Goal: Information Seeking & Learning: Learn about a topic

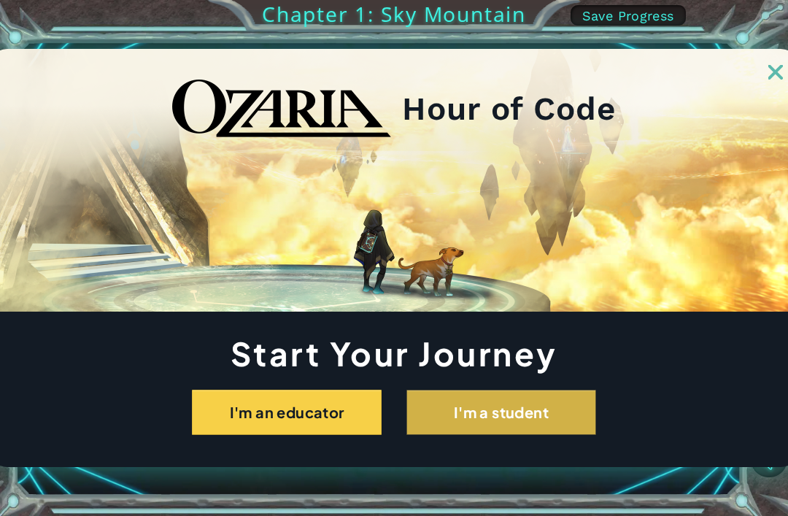
click at [476, 400] on button "I'm a student" at bounding box center [502, 412] width 190 height 45
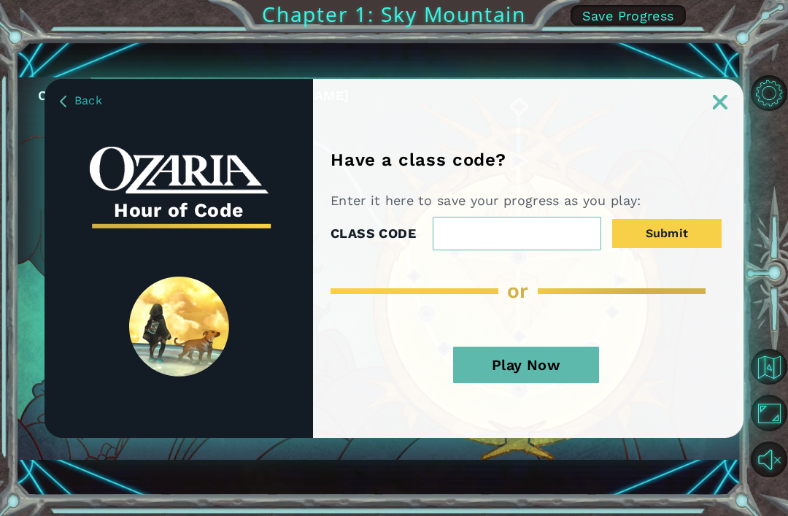
click at [477, 239] on input "CLASS CODE" at bounding box center [517, 234] width 169 height 34
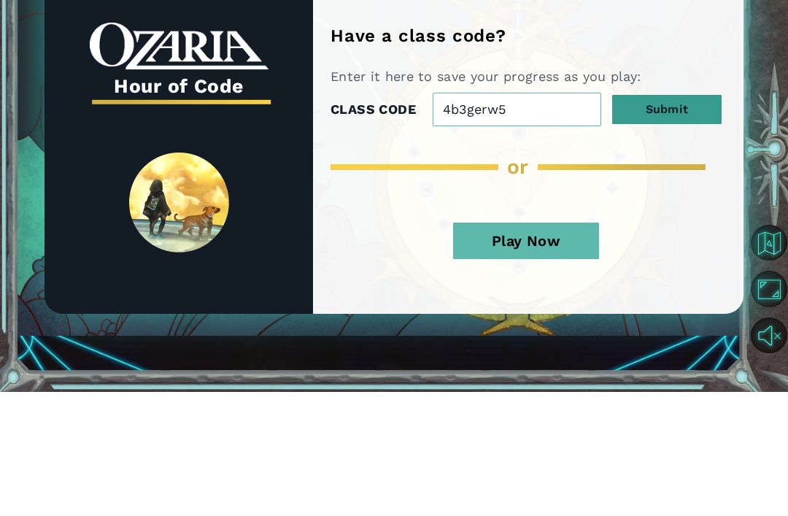
click at [663, 219] on button "Submit" at bounding box center [666, 233] width 109 height 29
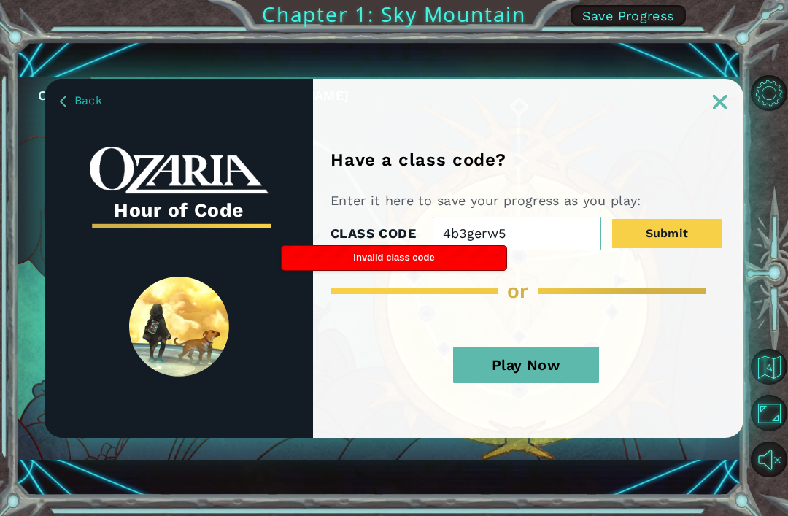
click at [518, 231] on input "4b3gerw5" at bounding box center [517, 234] width 169 height 34
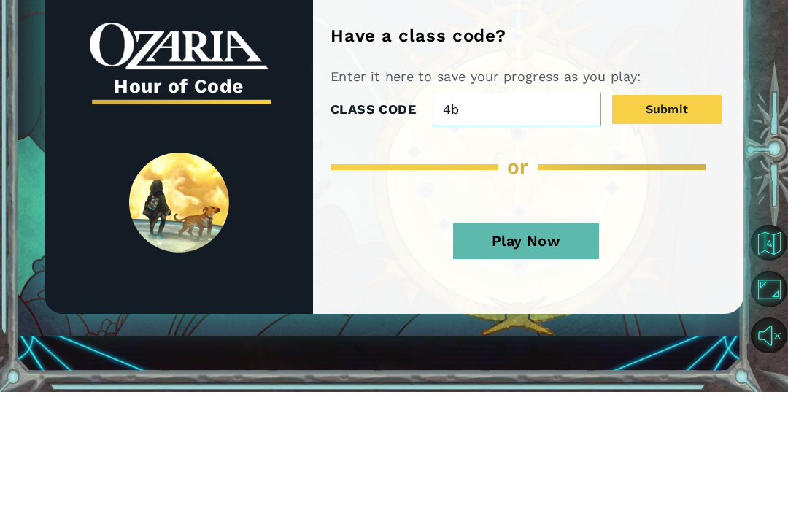
type input "4"
click at [380, 280] on div "or" at bounding box center [526, 291] width 391 height 23
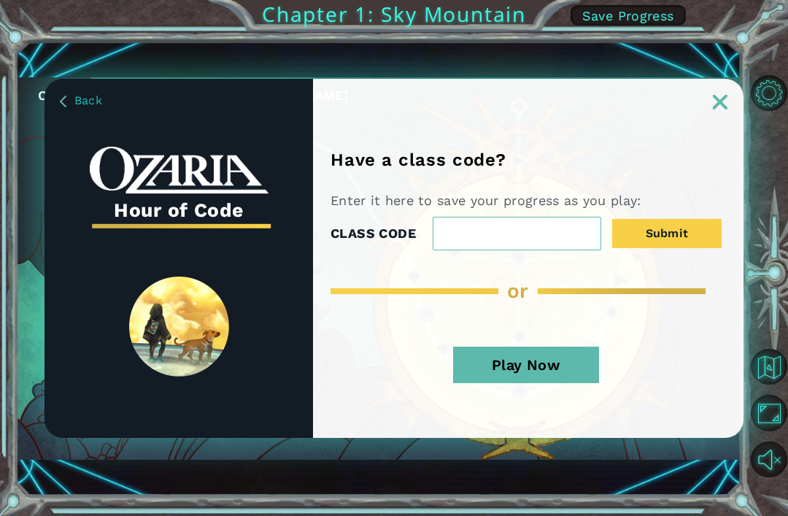
click at [715, 108] on img at bounding box center [720, 102] width 15 height 15
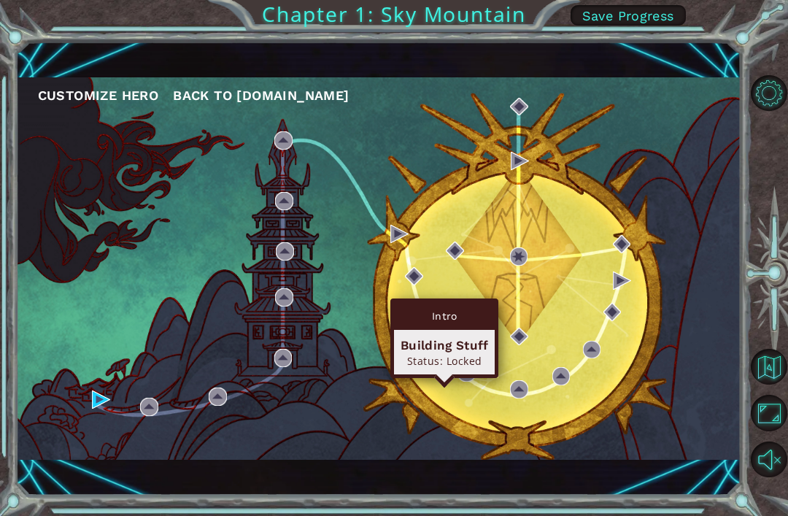
click at [441, 356] on img at bounding box center [444, 348] width 18 height 18
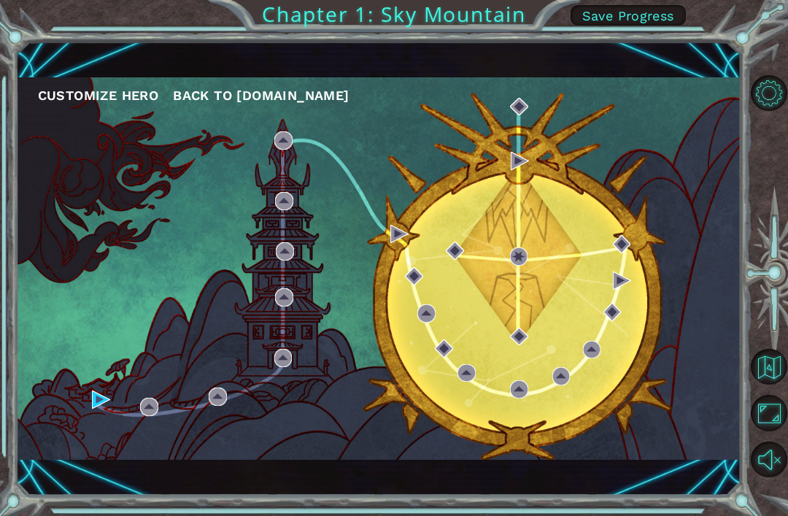
click at [103, 450] on div "Customize Hero Back to [DOMAIN_NAME]" at bounding box center [379, 268] width 726 height 383
click at [99, 456] on div "Customize Hero Back to [DOMAIN_NAME]" at bounding box center [379, 268] width 726 height 383
click at [115, 439] on div "Customize Hero Back to [DOMAIN_NAME]" at bounding box center [379, 268] width 726 height 383
click at [104, 442] on div "Customize Hero Back to [DOMAIN_NAME]" at bounding box center [379, 268] width 726 height 383
click at [105, 451] on div "Customize Hero Back to [DOMAIN_NAME]" at bounding box center [379, 268] width 726 height 383
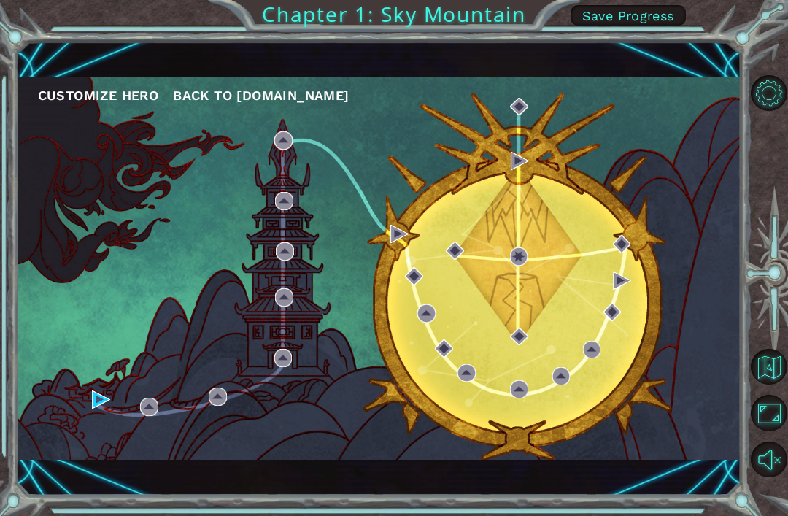
click at [146, 450] on div "Customize Hero Back to [DOMAIN_NAME]" at bounding box center [379, 268] width 726 height 383
click at [147, 454] on div "Customize Hero Back to [DOMAIN_NAME]" at bounding box center [379, 268] width 726 height 383
click at [93, 446] on div "Customize Hero Back to [DOMAIN_NAME]" at bounding box center [379, 268] width 726 height 383
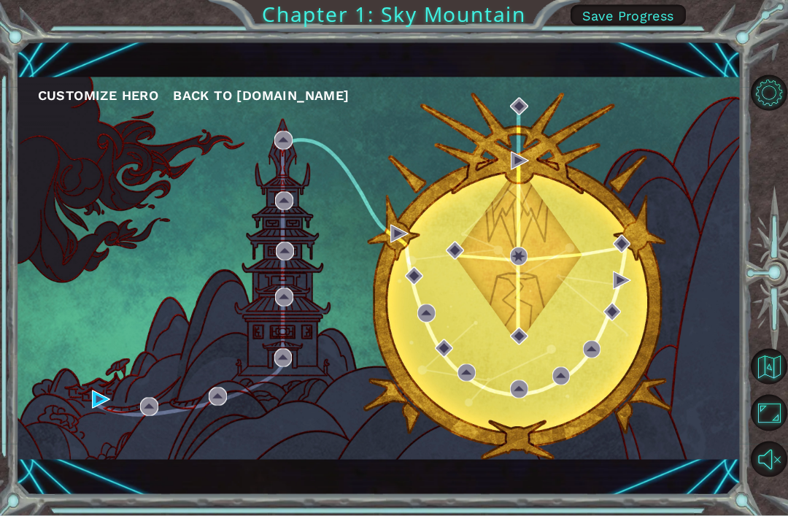
scroll to position [28, 0]
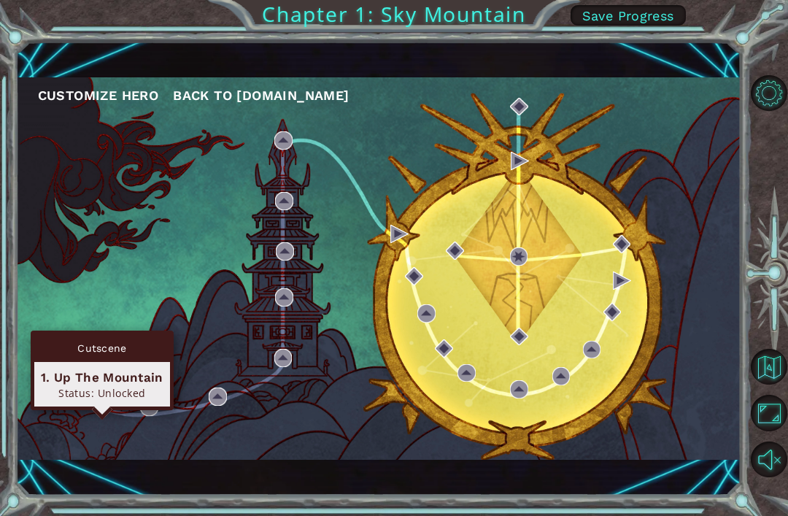
click at [103, 396] on img at bounding box center [101, 400] width 18 height 18
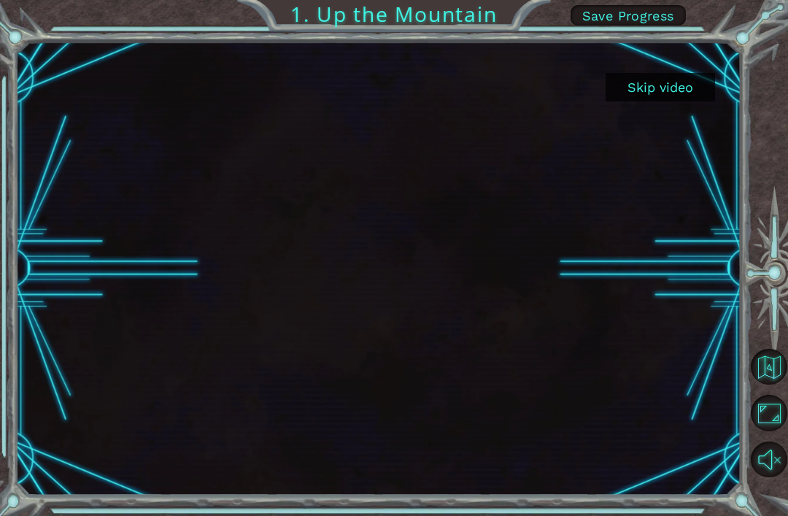
scroll to position [47, 0]
click at [691, 74] on button "Skip video" at bounding box center [660, 87] width 109 height 28
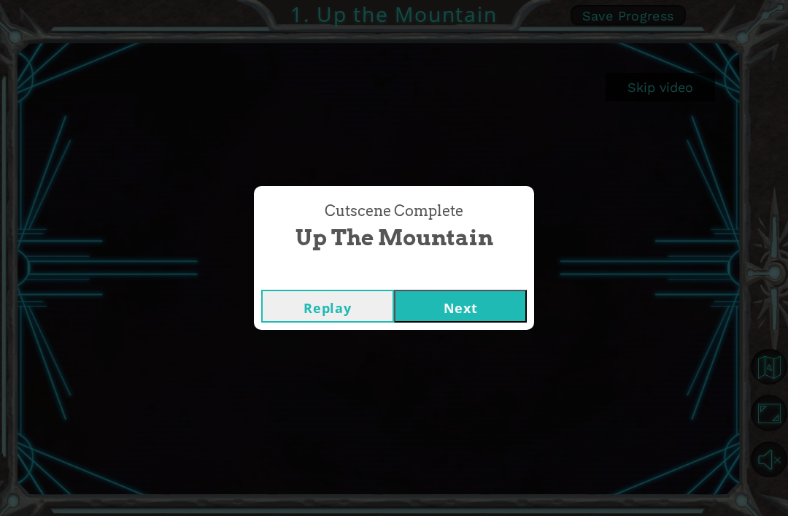
click at [438, 320] on button "Next" at bounding box center [460, 306] width 133 height 33
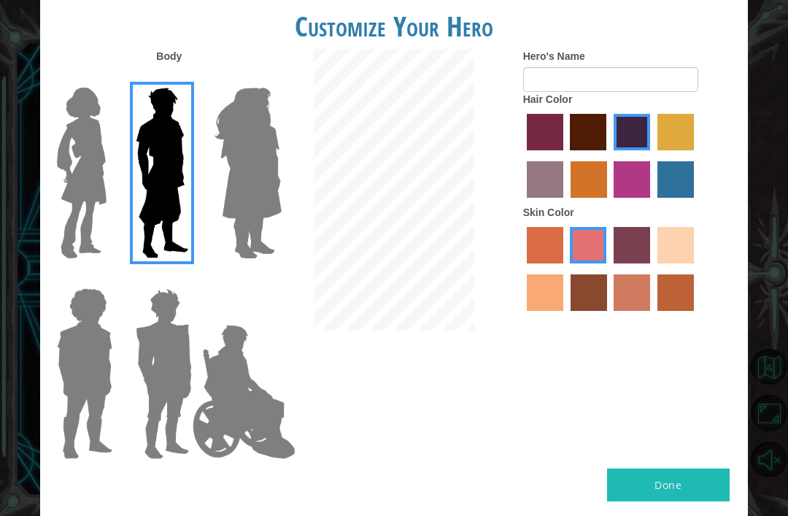
click at [275, 161] on img at bounding box center [249, 173] width 80 height 182
click at [265, 78] on input "Hero Amethyst" at bounding box center [265, 78] width 0 height 0
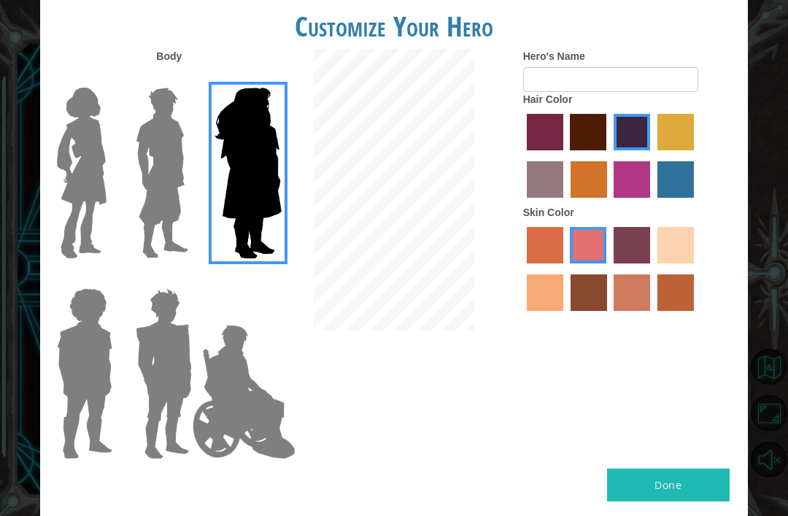
click at [254, 181] on img at bounding box center [249, 173] width 80 height 182
click at [265, 78] on input "Hero Amethyst" at bounding box center [265, 78] width 0 height 0
click at [88, 204] on img at bounding box center [81, 173] width 61 height 182
click at [108, 78] on input "Hero Connie" at bounding box center [108, 78] width 0 height 0
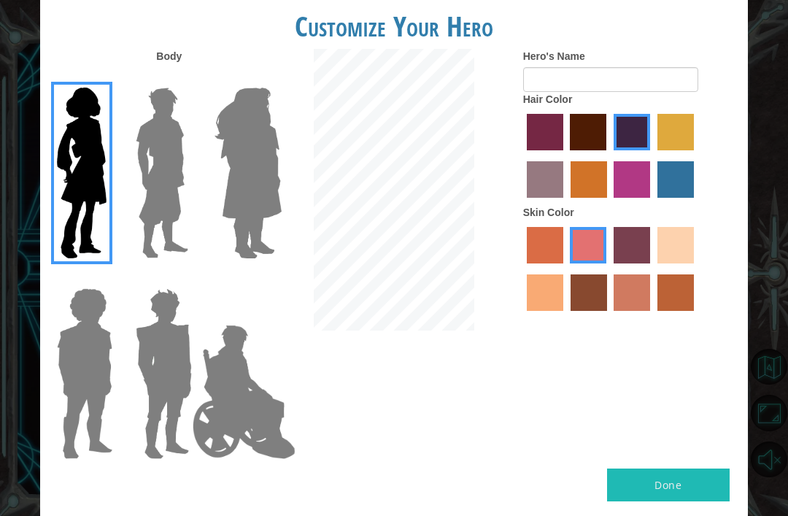
click at [109, 219] on img at bounding box center [81, 173] width 61 height 182
click at [108, 78] on input "Hero Connie" at bounding box center [108, 78] width 0 height 0
click at [99, 323] on img at bounding box center [84, 374] width 67 height 182
click at [108, 279] on input "Hero Steven" at bounding box center [108, 279] width 0 height 0
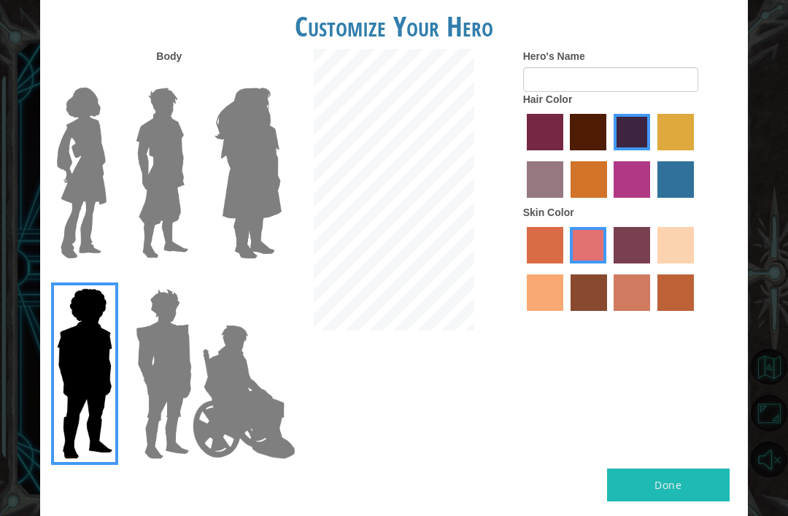
click at [101, 384] on img at bounding box center [84, 374] width 67 height 182
click at [108, 279] on input "Hero Steven" at bounding box center [108, 279] width 0 height 0
click at [168, 367] on img at bounding box center [164, 374] width 68 height 182
click at [187, 279] on input "Hero Garnet" at bounding box center [187, 279] width 0 height 0
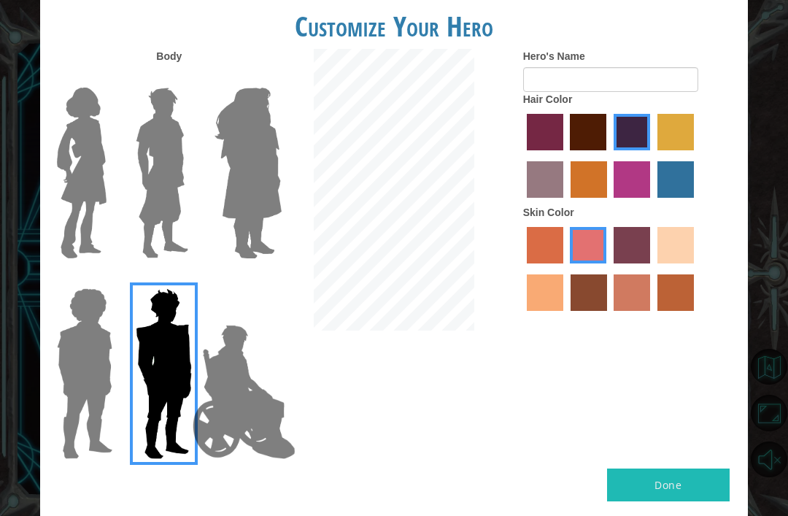
click at [231, 388] on img at bounding box center [244, 392] width 115 height 146
click at [265, 279] on input "Hero Jamie" at bounding box center [265, 279] width 0 height 0
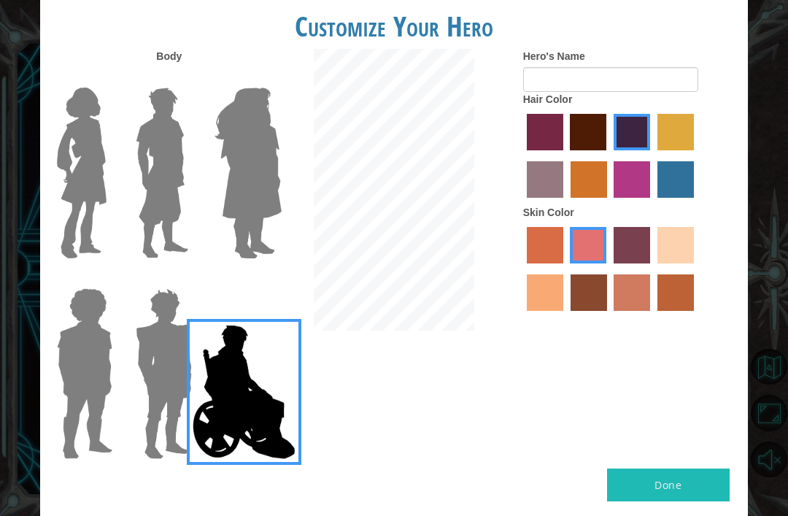
click at [96, 226] on img at bounding box center [81, 173] width 61 height 182
click at [108, 78] on input "Hero Connie" at bounding box center [108, 78] width 0 height 0
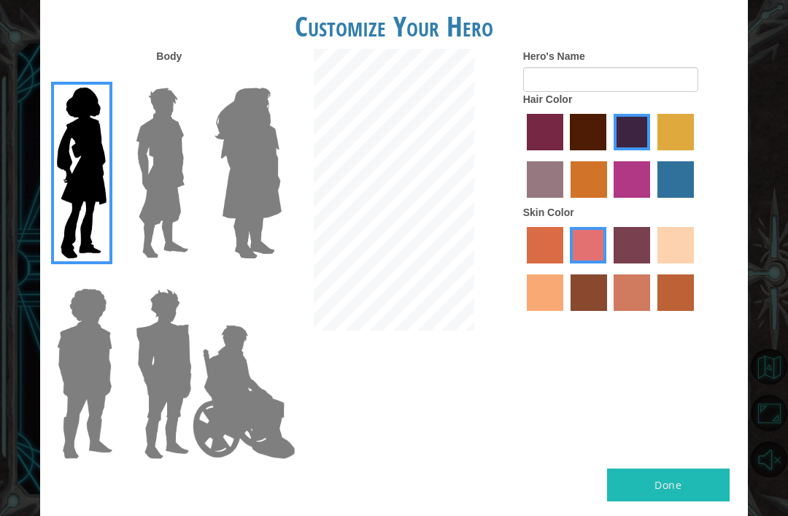
click at [85, 227] on img at bounding box center [81, 173] width 61 height 182
click at [108, 78] on input "Hero Connie" at bounding box center [108, 78] width 0 height 0
click at [658, 264] on label "sandy beach skin color" at bounding box center [676, 245] width 36 height 36
click at [653, 269] on input "sandy beach skin color" at bounding box center [653, 269] width 0 height 0
radio input "true"
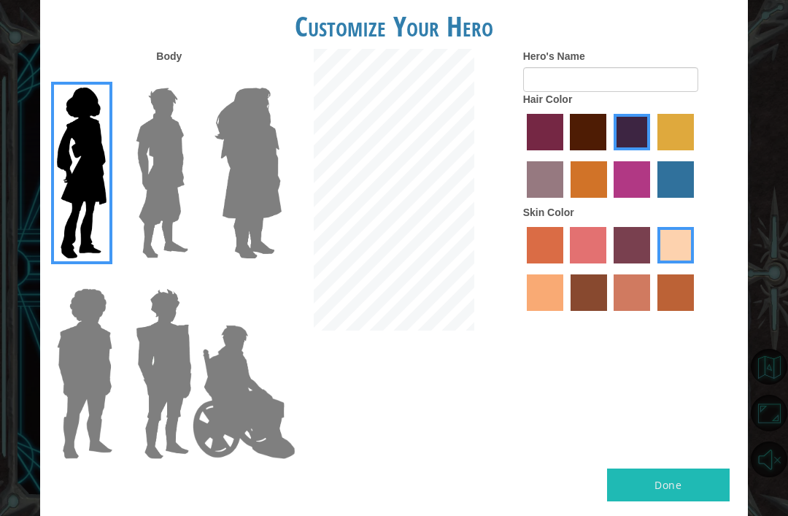
click at [546, 264] on label "sorbus skin color" at bounding box center [545, 245] width 36 height 36
click at [522, 269] on input "sorbus skin color" at bounding box center [522, 269] width 0 height 0
radio input "true"
click at [658, 264] on label "sandy beach skin color" at bounding box center [676, 245] width 36 height 36
click at [653, 269] on input "sandy beach skin color" at bounding box center [653, 269] width 0 height 0
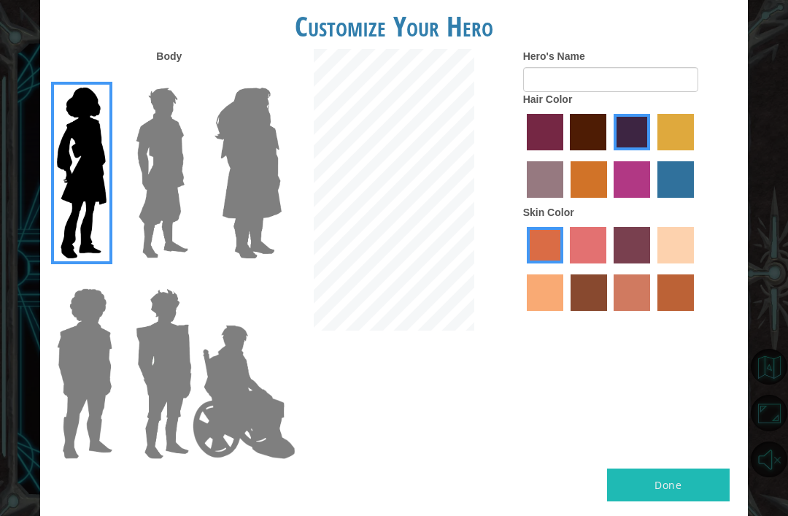
radio input "true"
click at [564, 311] on label "tacao skin color" at bounding box center [545, 292] width 36 height 36
click at [696, 269] on input "tacao skin color" at bounding box center [696, 269] width 0 height 0
radio input "true"
click at [658, 264] on label "sandy beach skin color" at bounding box center [676, 245] width 36 height 36
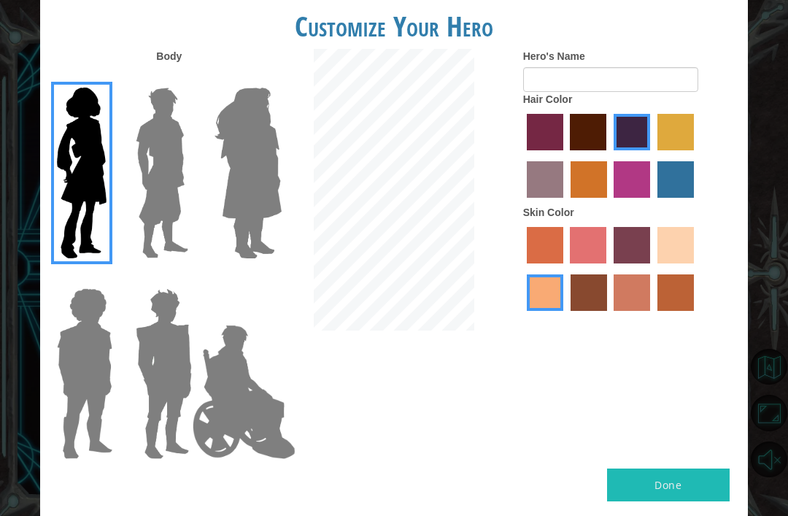
click at [653, 269] on input "sandy beach skin color" at bounding box center [653, 269] width 0 height 0
radio input "true"
click at [564, 311] on label "tacao skin color" at bounding box center [545, 292] width 36 height 36
click at [696, 269] on input "tacao skin color" at bounding box center [696, 269] width 0 height 0
radio input "true"
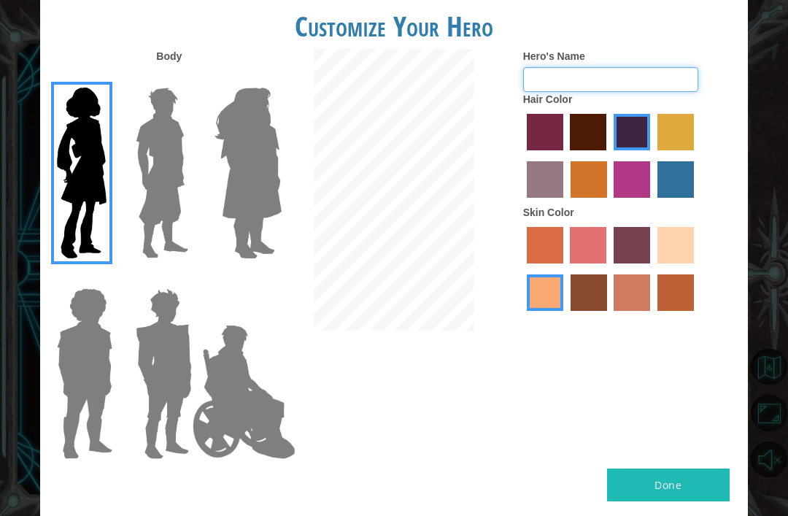
click at [668, 90] on input "Hero's Name" at bounding box center [610, 79] width 175 height 25
type input "Lillil"
click at [739, 137] on div "Hero's Name Lillil Hair Color Skin Color" at bounding box center [630, 183] width 236 height 269
click at [564, 148] on label "paprika hair color" at bounding box center [545, 132] width 36 height 36
click at [522, 155] on input "paprika hair color" at bounding box center [522, 155] width 0 height 0
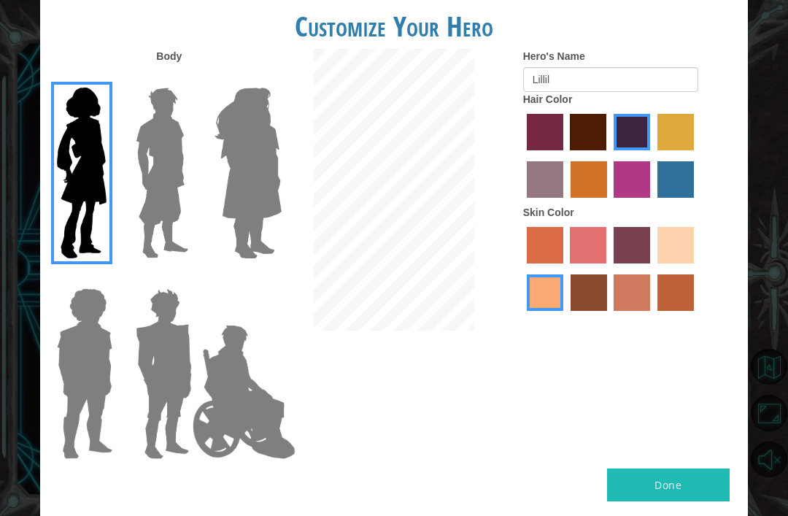
radio input "true"
click at [607, 144] on label "maroon hair color" at bounding box center [588, 132] width 36 height 36
click at [566, 155] on input "maroon hair color" at bounding box center [566, 155] width 0 height 0
radio input "true"
click at [674, 473] on button "Done" at bounding box center [668, 485] width 123 height 33
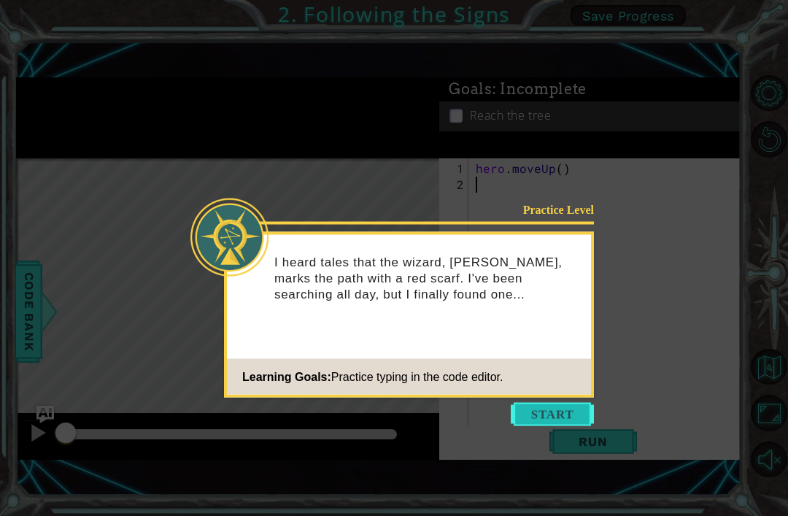
click at [540, 412] on button "Start" at bounding box center [552, 414] width 83 height 23
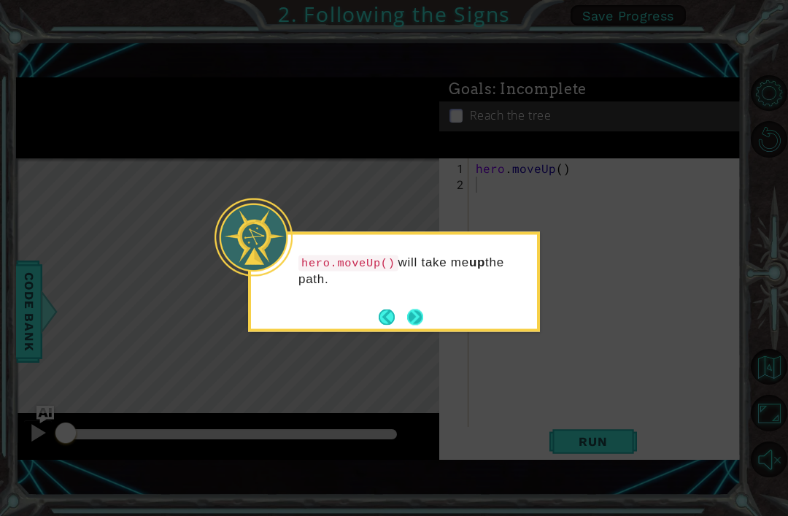
click at [423, 309] on button "Next" at bounding box center [415, 317] width 16 height 16
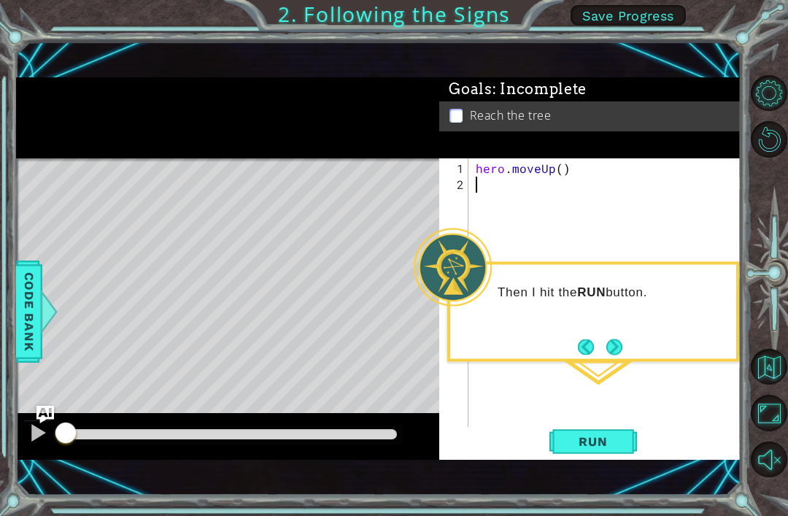
scroll to position [47, 0]
type textarea "9"
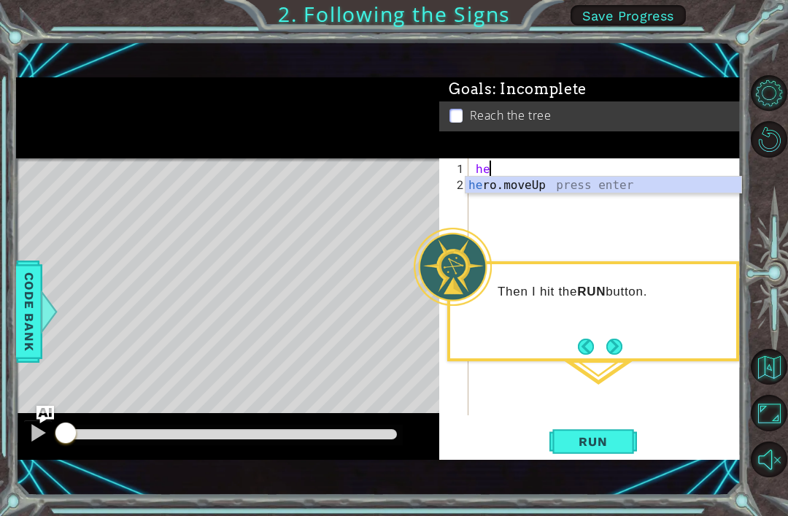
type textarea "h"
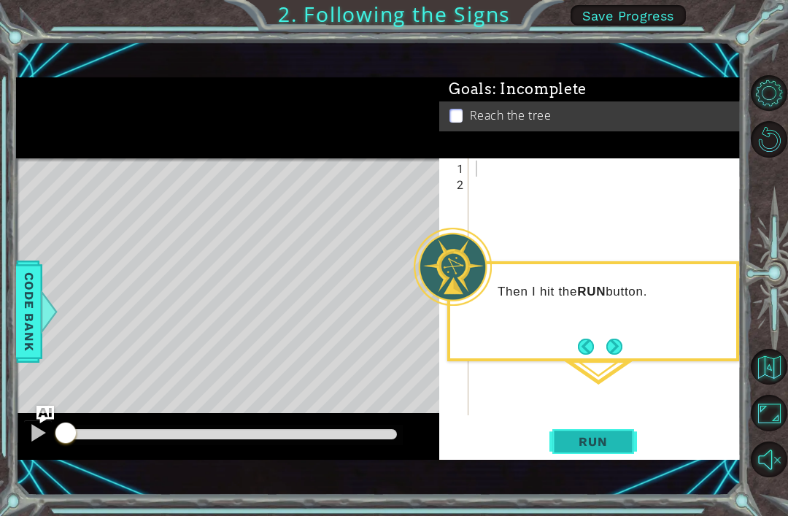
click at [601, 434] on span "Run" at bounding box center [593, 441] width 58 height 15
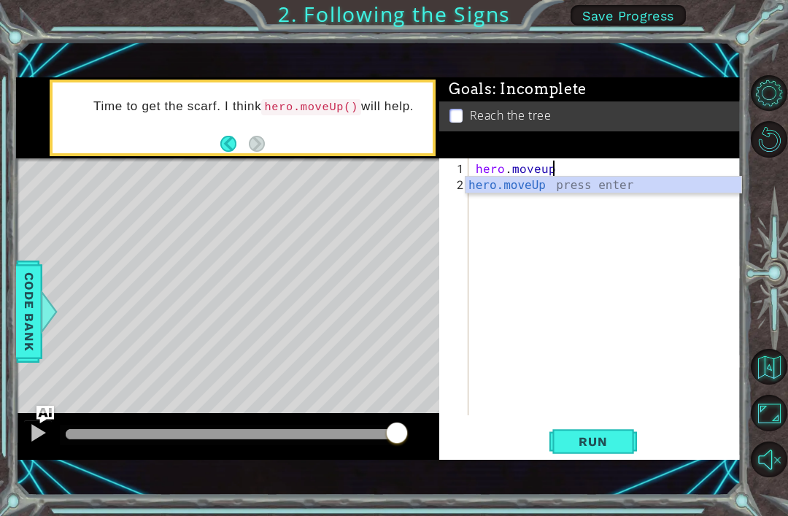
scroll to position [0, 4]
type textarea "hero.moveup"
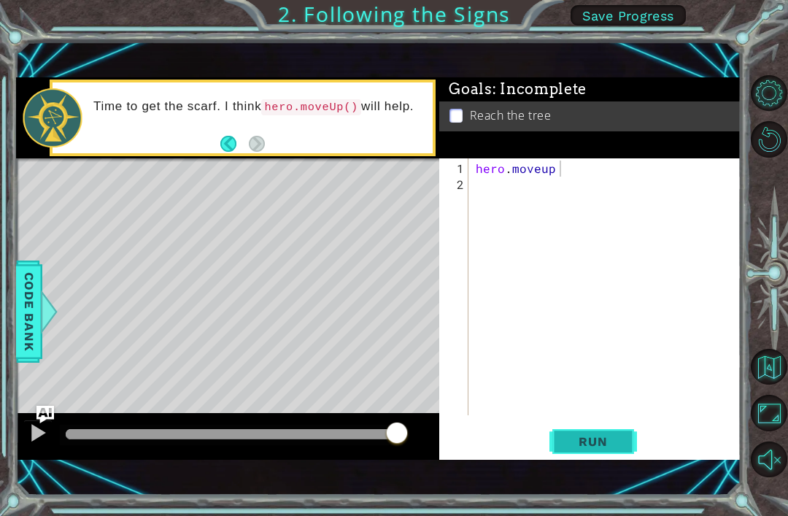
click at [564, 437] on button "Run" at bounding box center [594, 442] width 88 height 30
click at [476, 197] on div "hero . moveup" at bounding box center [609, 305] width 272 height 289
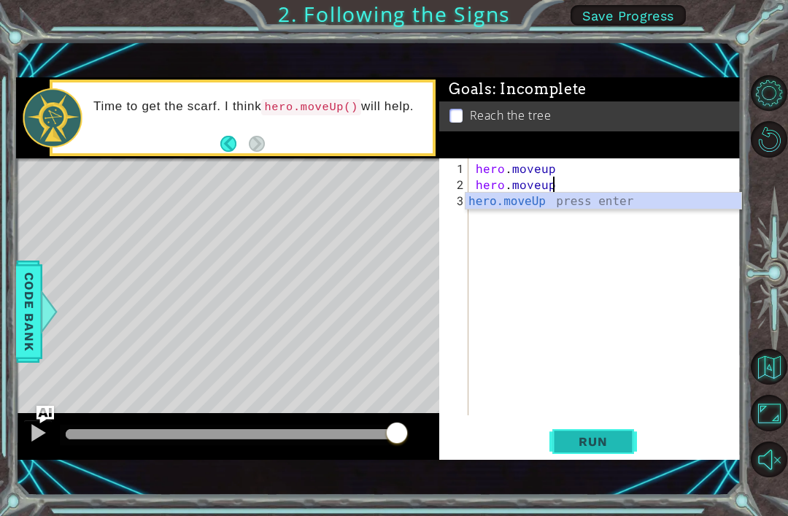
type textarea "hero.moveup"
click at [605, 455] on button "Run" at bounding box center [594, 442] width 88 height 30
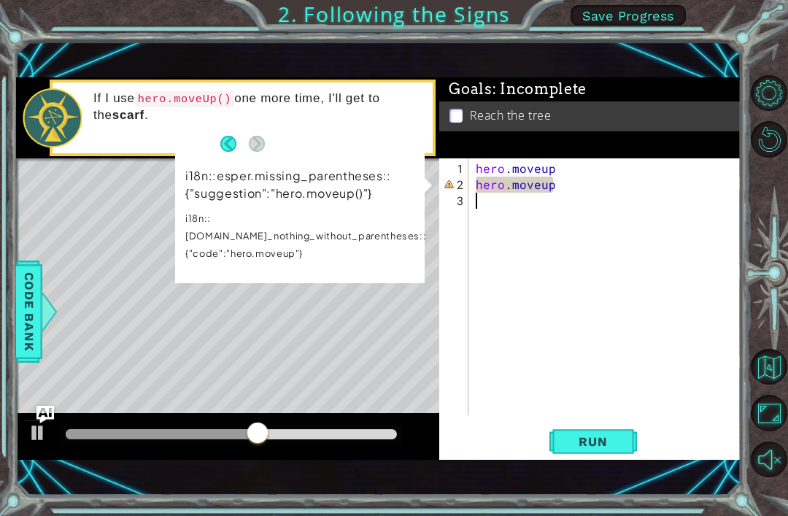
click at [511, 208] on div "hero . moveup hero . moveup" at bounding box center [609, 305] width 272 height 289
click at [552, 187] on div "hero . moveup hero . moveup" at bounding box center [609, 305] width 272 height 289
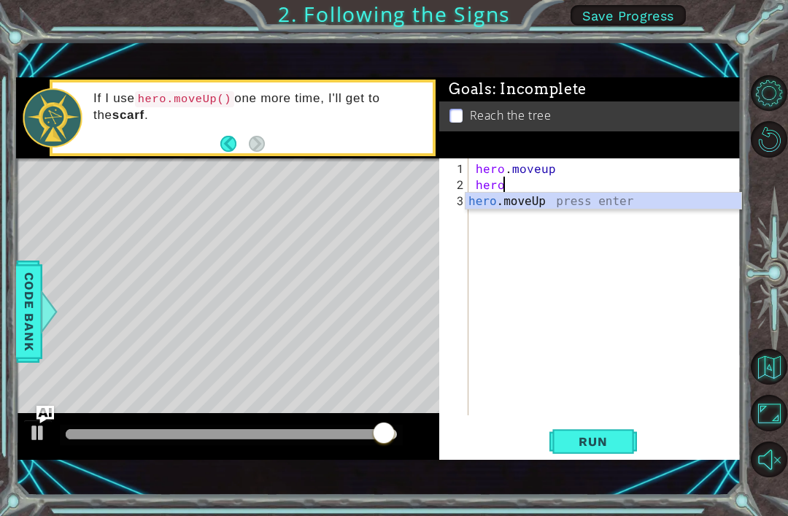
type textarea "h"
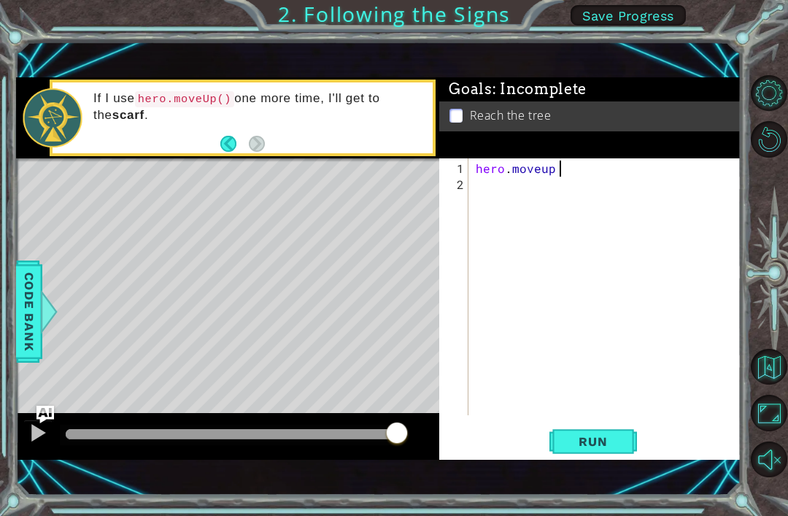
type textarea "hero.moveup"
click at [499, 200] on div "hero . moveup" at bounding box center [609, 305] width 272 height 289
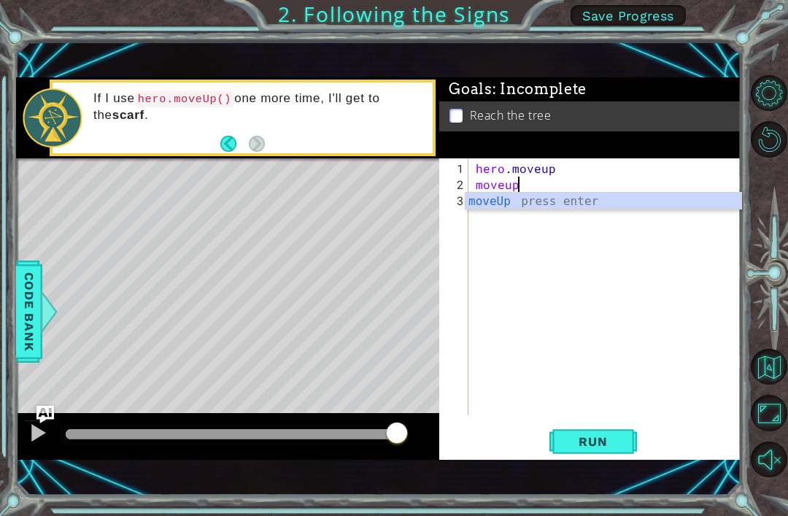
scroll to position [0, 2]
type textarea "moveup"
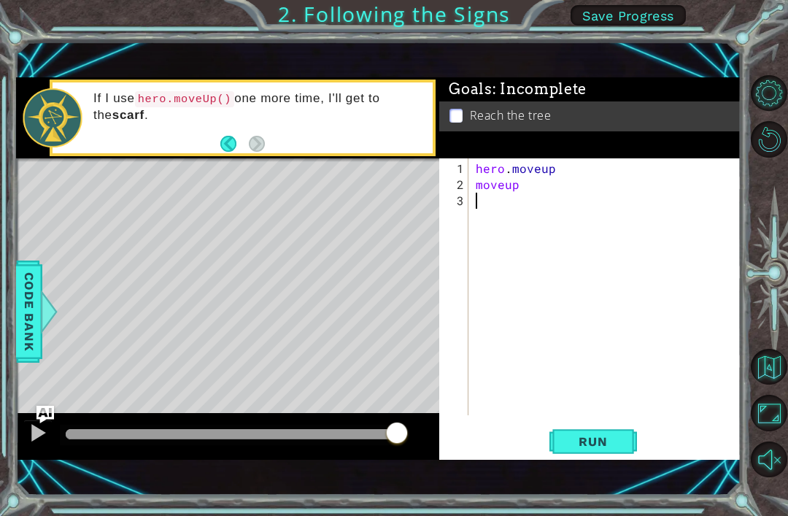
click at [483, 215] on div "hero . moveup moveup" at bounding box center [609, 305] width 272 height 289
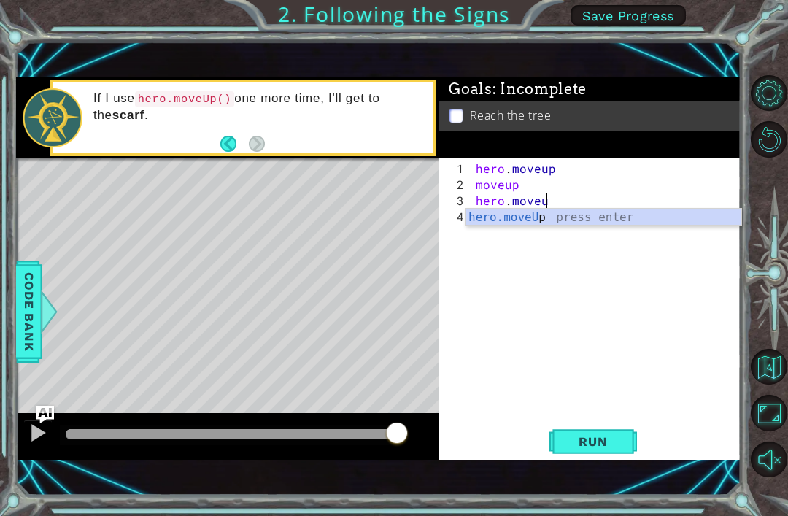
scroll to position [0, 4]
click at [600, 450] on button "Run" at bounding box center [594, 442] width 88 height 30
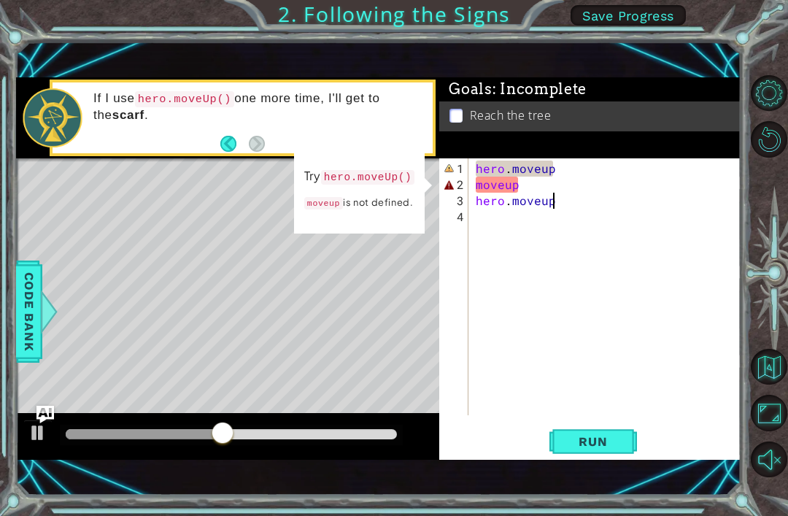
click at [522, 192] on div "hero . moveup moveup hero . moveup" at bounding box center [609, 305] width 272 height 289
click at [529, 196] on div "hero . moveup moveup hero . moveup" at bounding box center [609, 305] width 272 height 289
click at [531, 187] on div "hero . moveup moveup hero . moveup" at bounding box center [609, 305] width 272 height 289
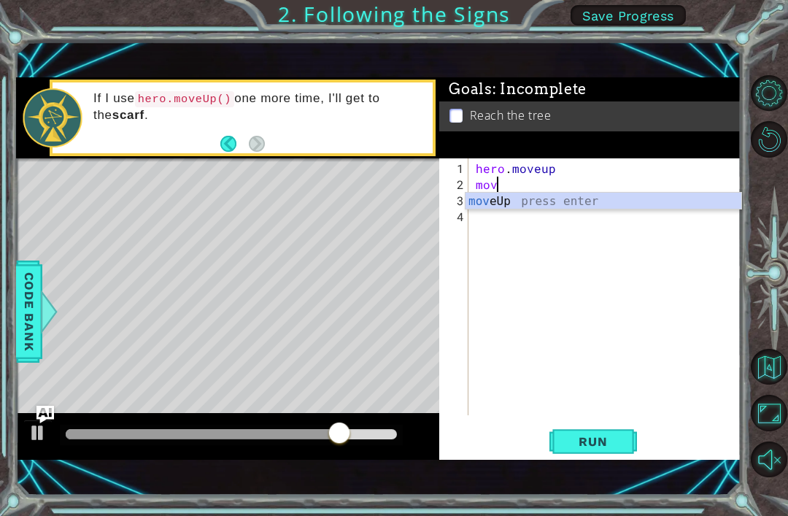
scroll to position [0, 0]
type textarea "m"
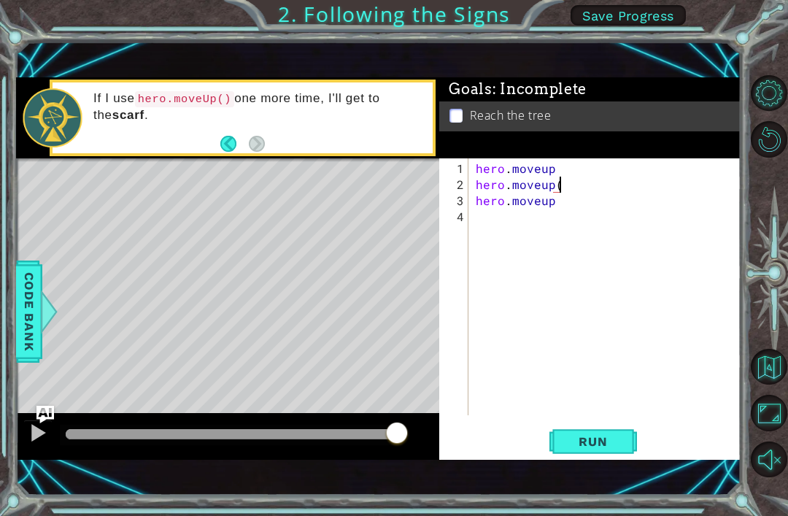
scroll to position [0, 5]
click at [589, 435] on span "Run" at bounding box center [593, 441] width 58 height 15
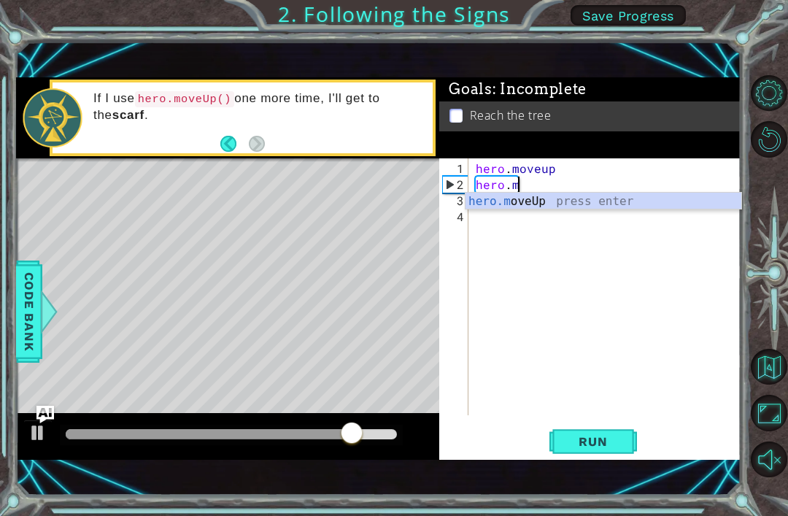
scroll to position [0, 1]
type textarea "h"
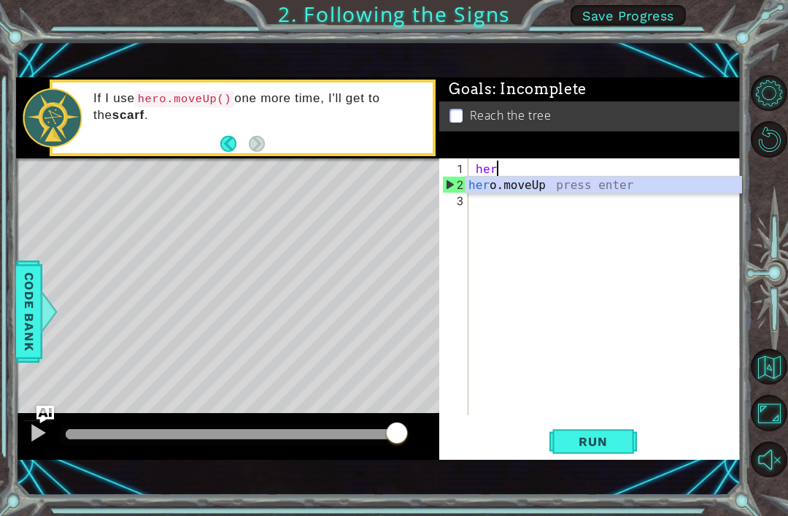
type textarea "h"
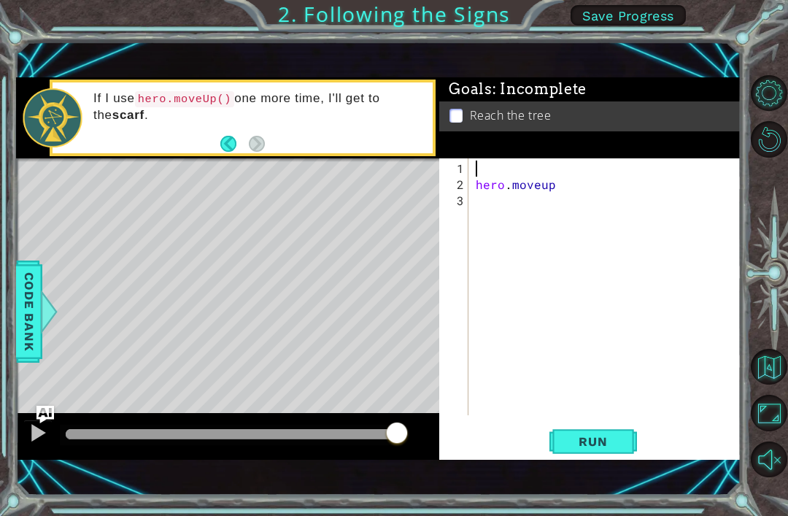
click at [554, 185] on div "hero . moveup" at bounding box center [609, 305] width 272 height 289
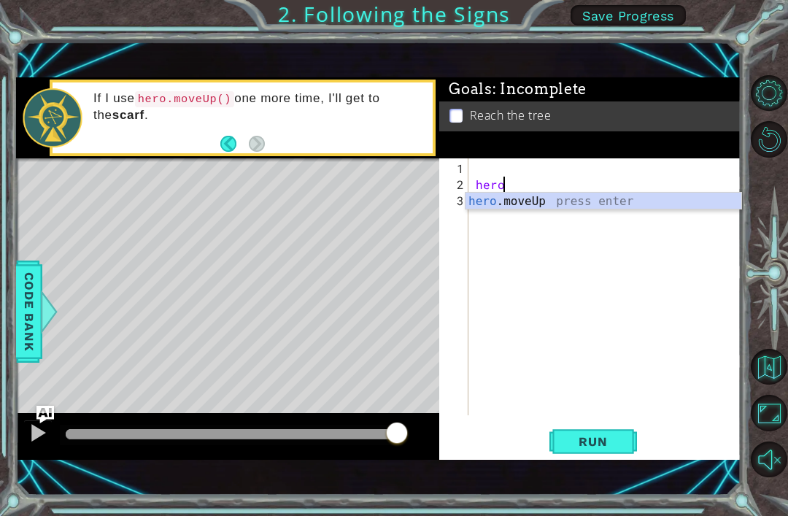
type textarea "h"
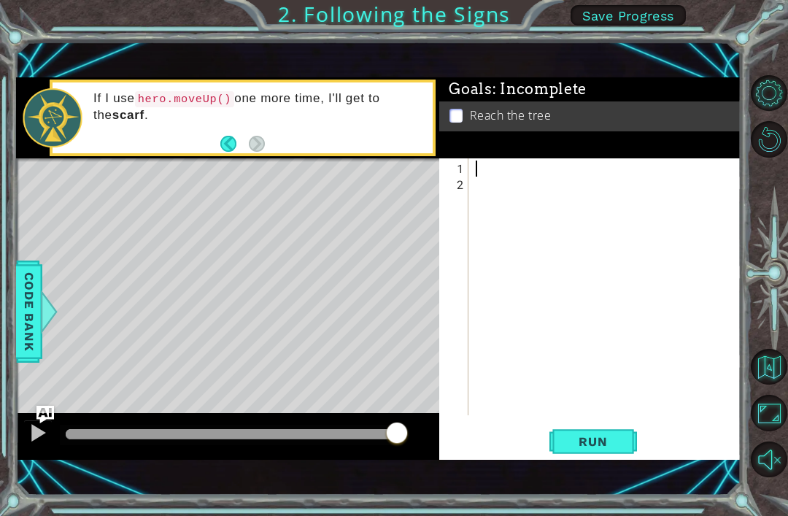
click at [605, 464] on div "1 ההההההההההההההההההההההההההההההההההההההההההההההההההההההההההההההההההההההההההההה…" at bounding box center [379, 269] width 726 height 454
click at [600, 455] on button "Run" at bounding box center [594, 442] width 88 height 30
click at [34, 288] on span "Code Bank" at bounding box center [29, 311] width 23 height 89
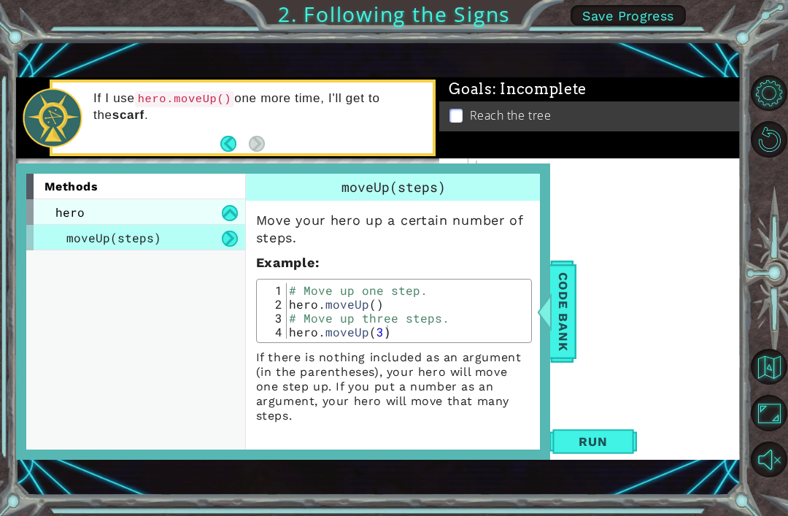
click at [193, 220] on div "hero" at bounding box center [135, 212] width 219 height 26
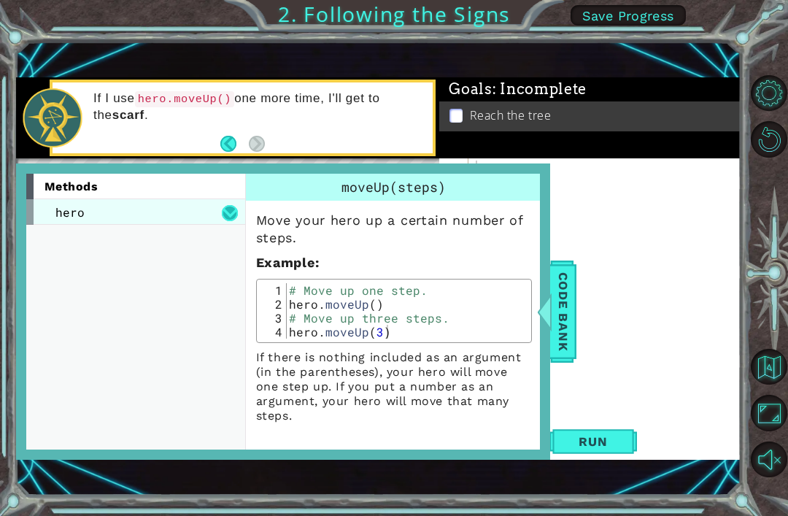
click at [222, 215] on button at bounding box center [230, 213] width 16 height 16
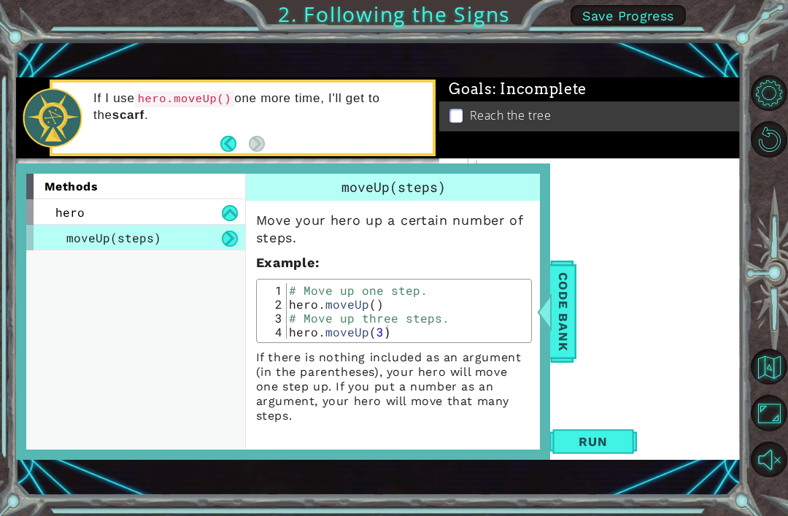
click at [605, 169] on div at bounding box center [609, 305] width 272 height 289
click at [568, 304] on span "Code Bank" at bounding box center [563, 311] width 23 height 89
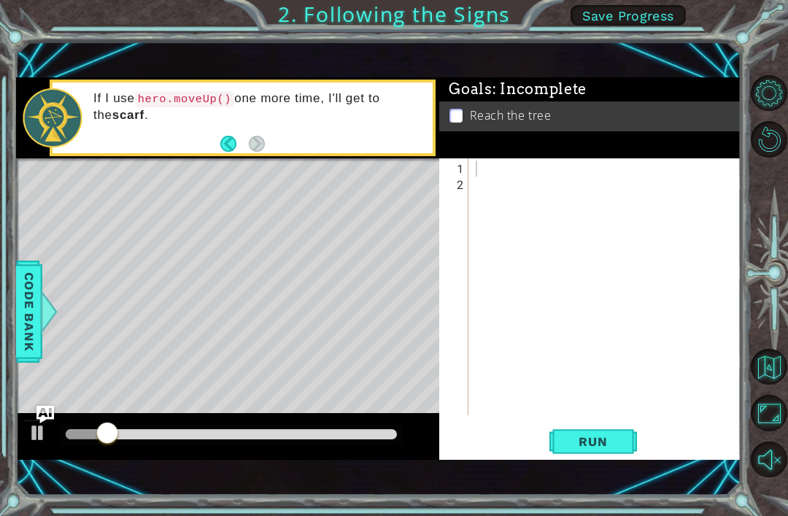
click at [485, 169] on div at bounding box center [609, 305] width 272 height 289
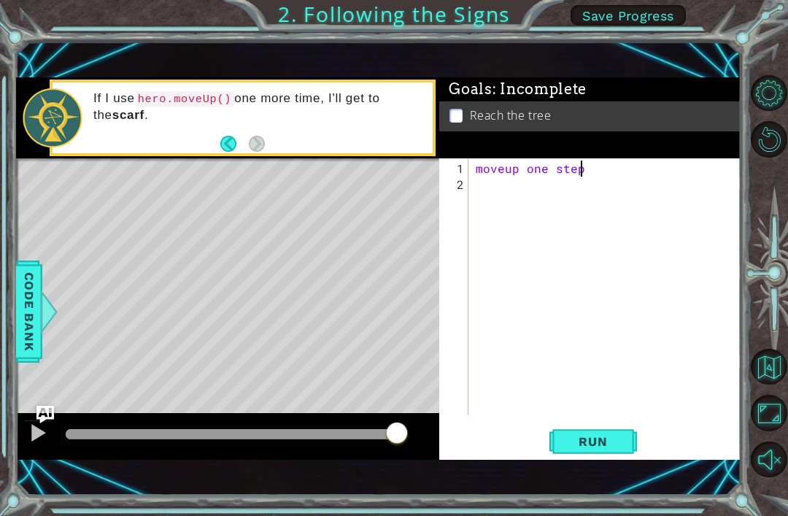
scroll to position [0, 6]
click at [36, 292] on span "Code Bank" at bounding box center [29, 311] width 23 height 89
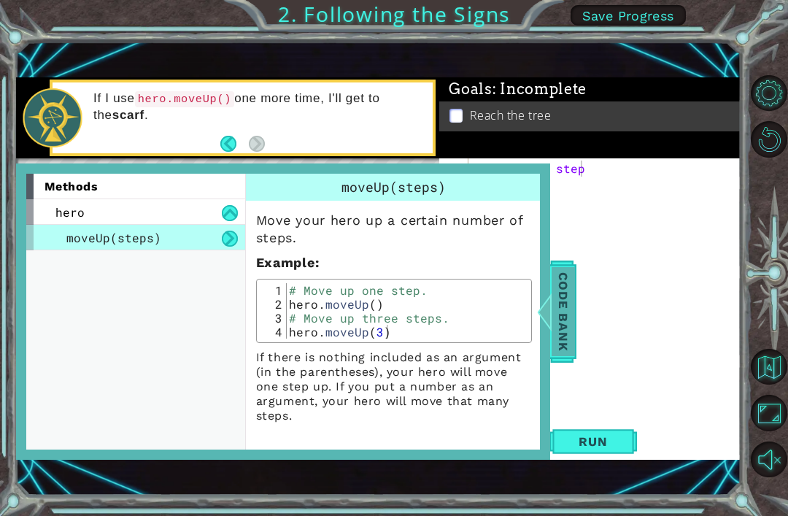
click at [564, 345] on span "Code Bank" at bounding box center [563, 311] width 23 height 89
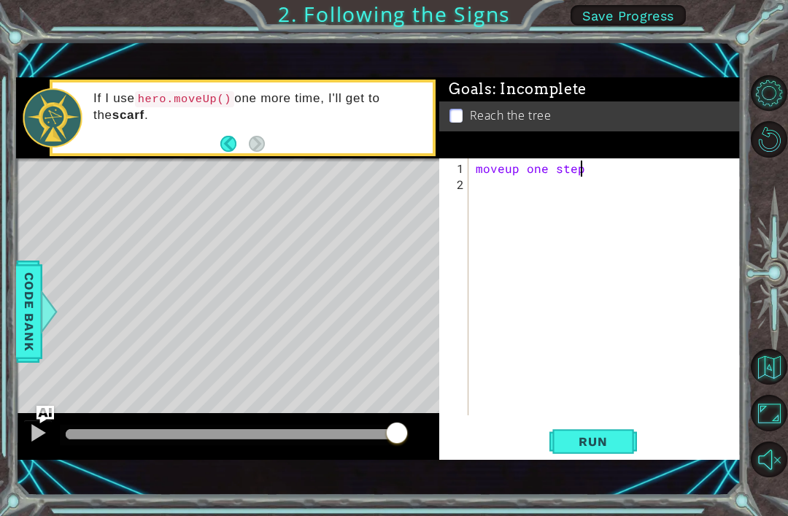
click at [468, 171] on div "1" at bounding box center [455, 169] width 26 height 16
click at [471, 172] on div "moveup one step 1 2 moveup one step ההההההההההההההההההההההההההההההההההההההההההה…" at bounding box center [588, 286] width 299 height 257
drag, startPoint x: 583, startPoint y: 168, endPoint x: 477, endPoint y: 178, distance: 105.6
click at [477, 178] on div "moveup one step" at bounding box center [609, 305] width 272 height 289
click at [476, 167] on div "moveup one step" at bounding box center [609, 305] width 272 height 289
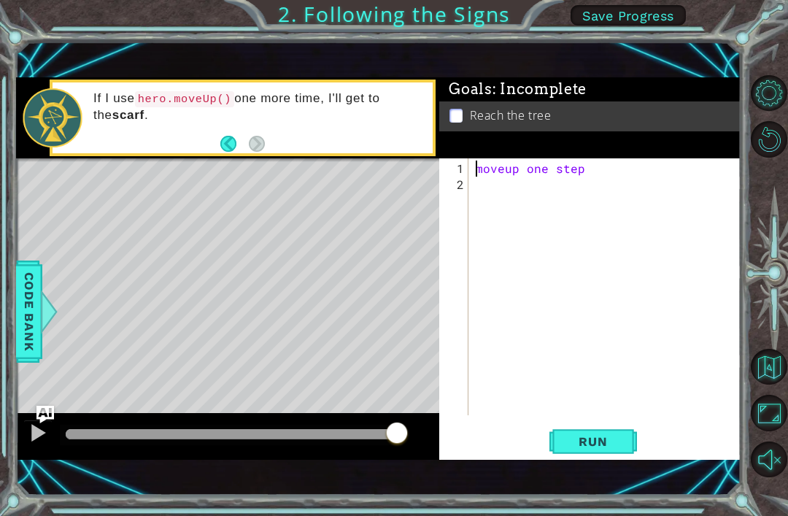
type textarea "#moveup one step"
click at [382, 202] on div "Level Map" at bounding box center [353, 373] width 675 height 430
click at [39, 339] on span "Code Bank" at bounding box center [29, 311] width 23 height 89
